Goal: Task Accomplishment & Management: Complete application form

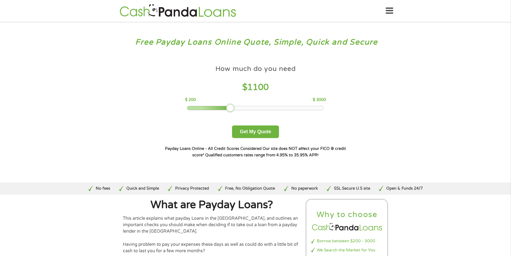
drag, startPoint x: 228, startPoint y: 108, endPoint x: 233, endPoint y: 110, distance: 5.9
click at [233, 110] on div at bounding box center [230, 108] width 9 height 9
click at [254, 130] on button "Get My Quote" at bounding box center [255, 131] width 47 height 13
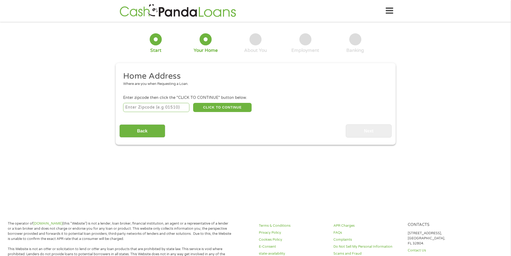
click at [157, 103] on input "number" at bounding box center [156, 107] width 66 height 9
type input "63118"
select select "[US_STATE]"
click at [209, 105] on button "CLICK TO CONTINUE" at bounding box center [222, 107] width 59 height 9
type input "63118"
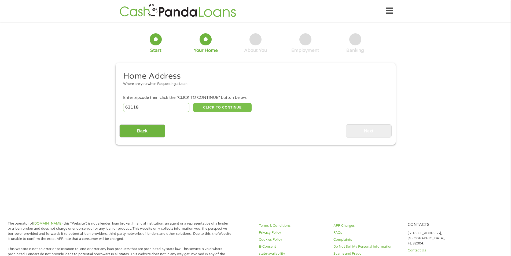
type input "Saint Louis"
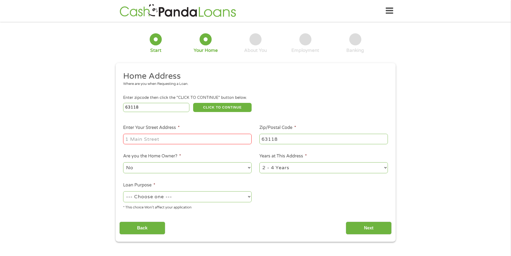
click at [169, 141] on input "Enter Your Street Address *" at bounding box center [187, 139] width 129 height 10
type input "[STREET_ADDRESS][US_STATE]"
click at [296, 170] on select "1 Year or less 1 - 2 Years 2 - 4 Years Over 4 Years" at bounding box center [324, 167] width 129 height 11
select select "60months"
click at [260, 162] on select "1 Year or less 1 - 2 Years 2 - 4 Years Over 4 Years" at bounding box center [324, 167] width 129 height 11
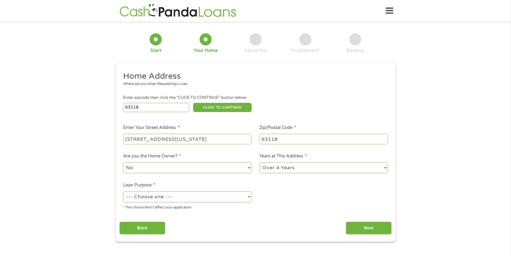
click at [155, 193] on select "--- Choose one --- Pay Bills Debt Consolidation Home Improvement Major Purchase…" at bounding box center [187, 196] width 129 height 11
select select "other"
click at [123, 191] on select "--- Choose one --- Pay Bills Debt Consolidation Home Improvement Major Purchase…" at bounding box center [187, 196] width 129 height 11
click at [362, 225] on input "Next" at bounding box center [369, 227] width 46 height 13
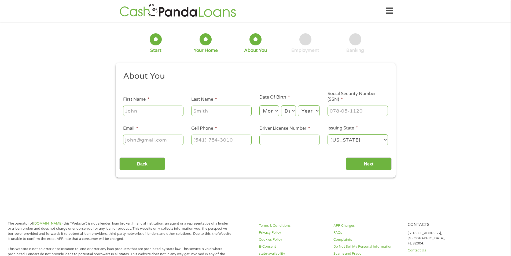
scroll to position [2, 2]
click at [158, 110] on input "First Name *" at bounding box center [153, 110] width 60 height 10
type input "Elmeta"
type input "Shells"
type input "[EMAIL_ADDRESS][DOMAIN_NAME]"
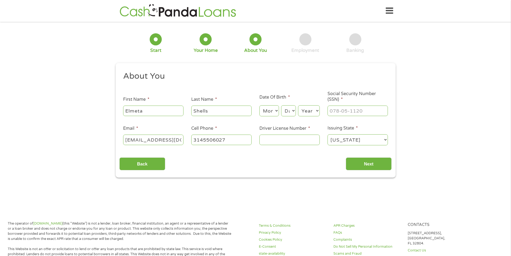
type input "[PHONE_NUMBER]"
click at [265, 110] on select "Month 1 2 3 4 5 6 7 8 9 10 11 12" at bounding box center [270, 110] width 20 height 11
select select "10"
click at [260, 105] on select "Month 1 2 3 4 5 6 7 8 9 10 11 12" at bounding box center [270, 110] width 20 height 11
click at [291, 110] on select "Day 1 2 3 4 5 6 7 8 9 10 11 12 13 14 15 16 17 18 19 20 21 22 23 24 25 26 27 28 …" at bounding box center [288, 110] width 14 height 11
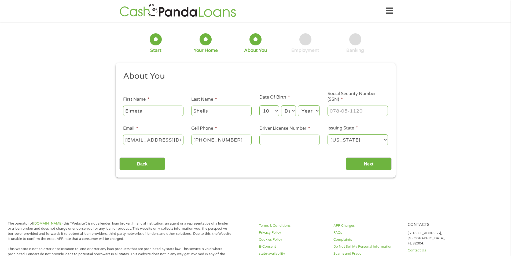
select select "2"
click at [281, 105] on select "Day 1 2 3 4 5 6 7 8 9 10 11 12 13 14 15 16 17 18 19 20 21 22 23 24 25 26 27 28 …" at bounding box center [288, 110] width 14 height 11
click at [300, 111] on select "Year [DATE] 2006 2005 2004 2003 2002 2001 2000 1999 1998 1997 1996 1995 1994 19…" at bounding box center [309, 110] width 22 height 11
select select "1974"
click at [298, 105] on select "Year [DATE] 2006 2005 2004 2003 2002 2001 2000 1999 1998 1997 1996 1995 1994 19…" at bounding box center [309, 110] width 22 height 11
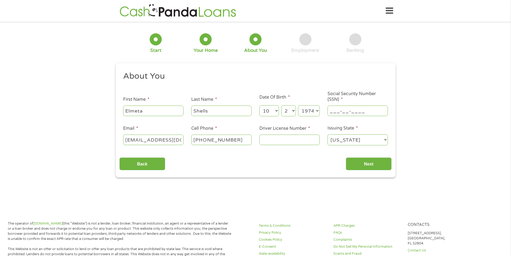
click at [337, 108] on input "___-__-____" at bounding box center [358, 110] width 60 height 10
type input "490-92-7528"
type input "S208271003"
click at [362, 158] on input "Next" at bounding box center [369, 163] width 46 height 13
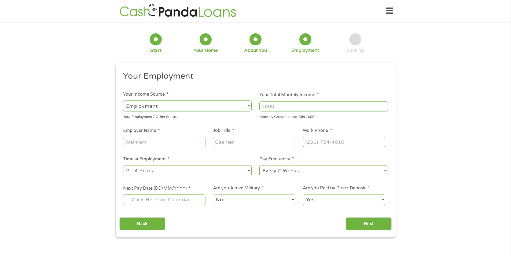
click at [173, 108] on select "--- Choose one --- Employment [DEMOGRAPHIC_DATA] Benefits" at bounding box center [187, 105] width 129 height 11
click at [286, 107] on input "Your Total Monthly Income *" at bounding box center [324, 106] width 129 height 10
type input "2500"
click at [144, 142] on input "Employer Name *" at bounding box center [164, 142] width 82 height 10
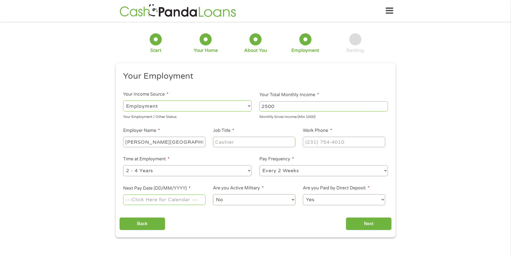
type input "[PERSON_NAME][GEOGRAPHIC_DATA]"
type input "Dietary Assitance"
type input "[PHONE_NUMBER]"
click at [216, 169] on select "--- Choose one --- 1 Year or less 1 - 2 Years 2 - 4 Years Over 4 Years" at bounding box center [187, 170] width 129 height 11
select select "60months"
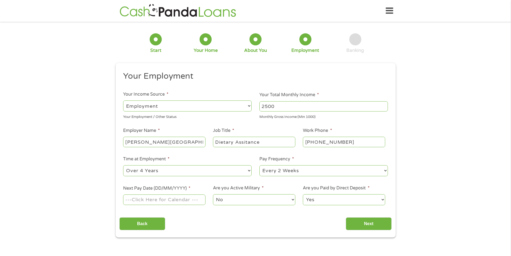
click at [123, 165] on select "--- Choose one --- 1 Year or less 1 - 2 Years 2 - 4 Years Over 4 Years" at bounding box center [187, 170] width 129 height 11
click at [286, 169] on select "--- Choose one --- Every 2 Weeks Every Week Monthly Semi-Monthly" at bounding box center [324, 170] width 129 height 11
click at [151, 200] on input "Next Pay Date (DD/MM/YYYY) *" at bounding box center [164, 199] width 82 height 10
type input "[DATE]"
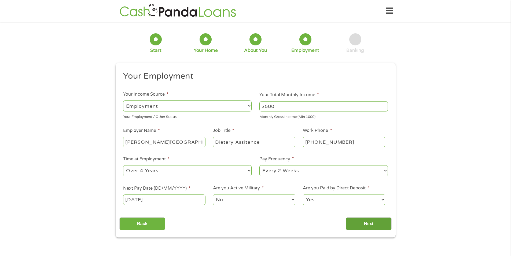
click at [380, 225] on input "Next" at bounding box center [369, 223] width 46 height 13
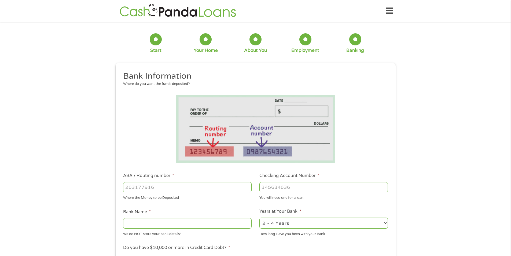
click at [162, 185] on input "ABA / Routing number *" at bounding box center [187, 187] width 129 height 10
type input "082900432"
type input "[PERSON_NAME] BANK"
type input "082900432"
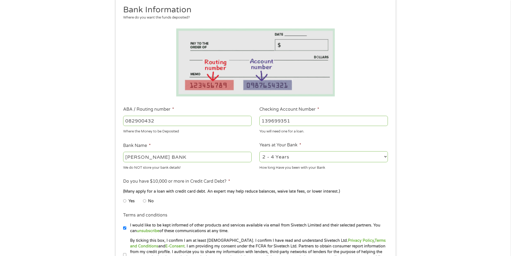
scroll to position [81, 0]
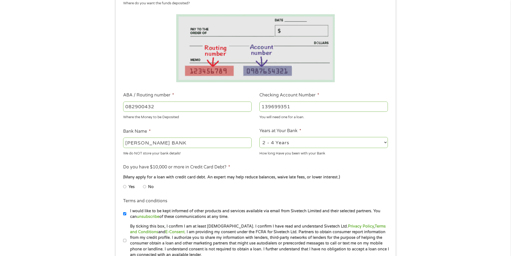
type input "139699351"
click at [304, 134] on li "Years at Your Bank * 2 - 4 Years 6 - 12 Months 1 - 2 Years Over 4 Years How lon…" at bounding box center [324, 141] width 136 height 28
click at [305, 142] on select "2 - 4 Years 6 - 12 Months 1 - 2 Years Over 4 Years" at bounding box center [324, 142] width 129 height 11
select select "12months"
click at [260, 137] on select "2 - 4 Years 6 - 12 Months 1 - 2 Years Over 4 Years" at bounding box center [324, 142] width 129 height 11
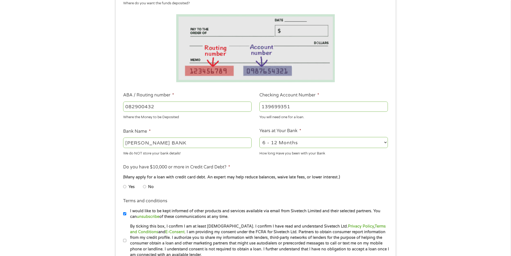
click at [125, 187] on input "Yes" at bounding box center [124, 186] width 3 height 9
radio input "true"
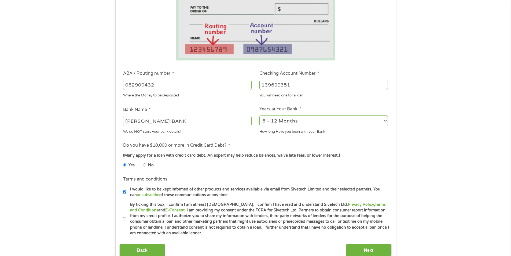
scroll to position [134, 0]
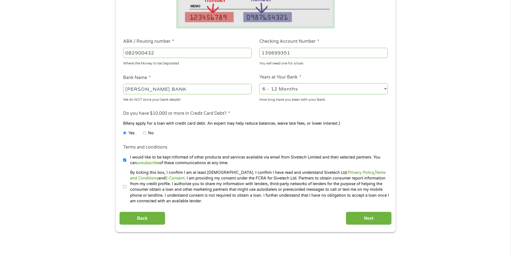
click at [125, 186] on input "By ticking this box, I confirm I am at least [DEMOGRAPHIC_DATA]. I confirm I ha…" at bounding box center [124, 187] width 3 height 9
checkbox input "true"
click at [378, 218] on input "Next" at bounding box center [369, 218] width 46 height 13
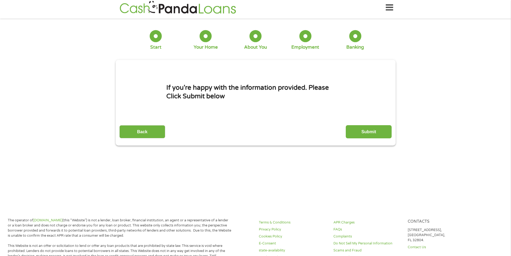
scroll to position [0, 0]
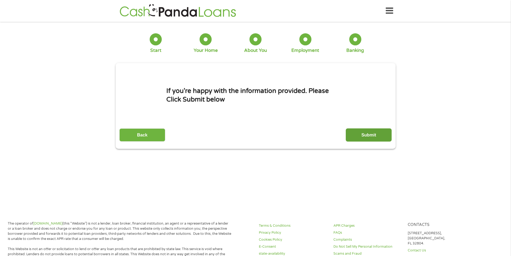
click at [364, 135] on input "Submit" at bounding box center [369, 134] width 46 height 13
